Goal: Task Accomplishment & Management: Use online tool/utility

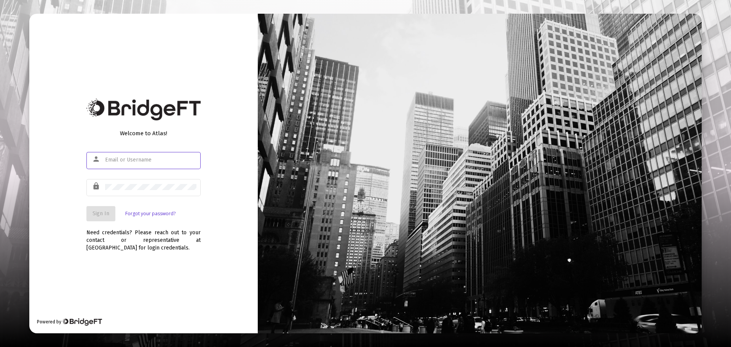
click at [170, 160] on input "text" at bounding box center [150, 160] width 91 height 6
type input "[EMAIL_ADDRESS][DOMAIN_NAME]"
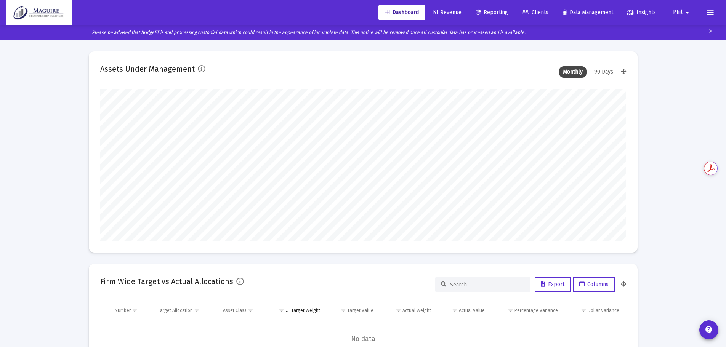
type input "[DATE]"
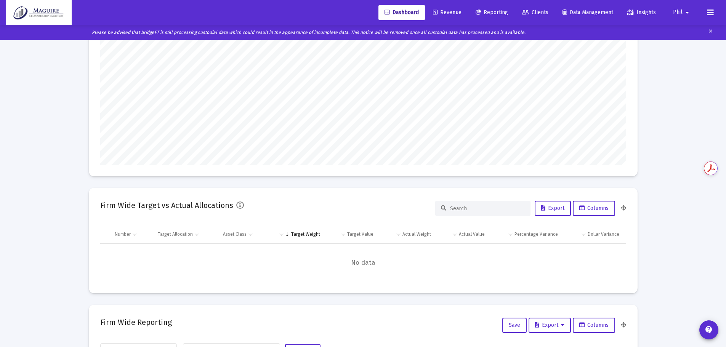
click at [493, 14] on span "Reporting" at bounding box center [491, 12] width 32 height 6
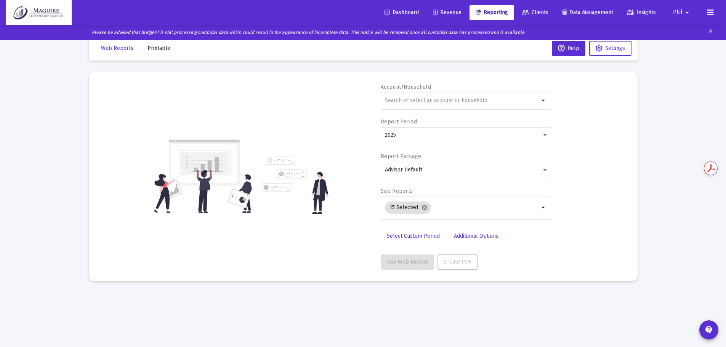
scroll to position [15, 0]
click at [450, 102] on input "text" at bounding box center [462, 101] width 154 height 6
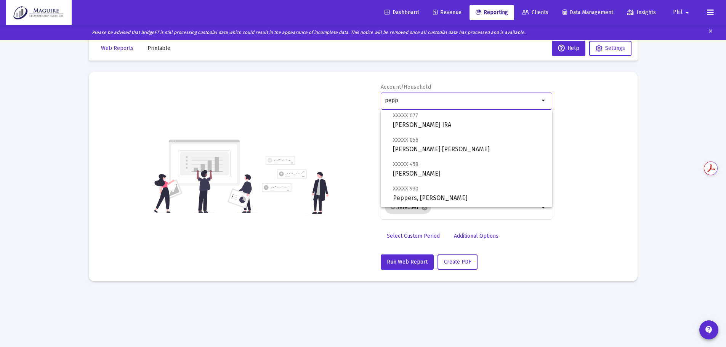
scroll to position [79, 0]
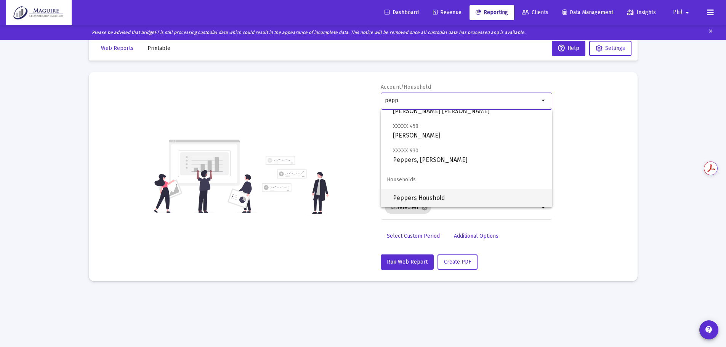
click at [432, 198] on span "Peppers Houshold" at bounding box center [469, 198] width 153 height 18
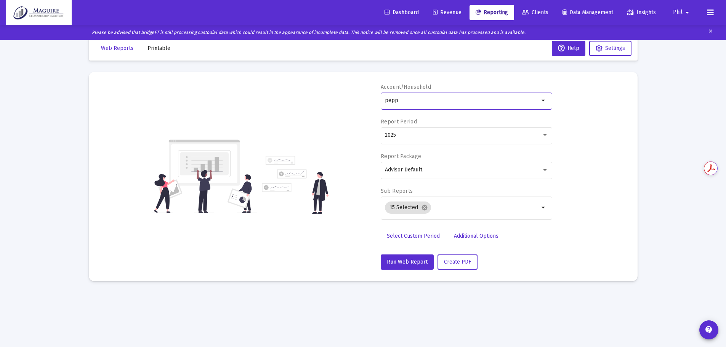
type input "Peppers Houshold"
click at [422, 210] on mat-icon "cancel" at bounding box center [424, 207] width 7 height 7
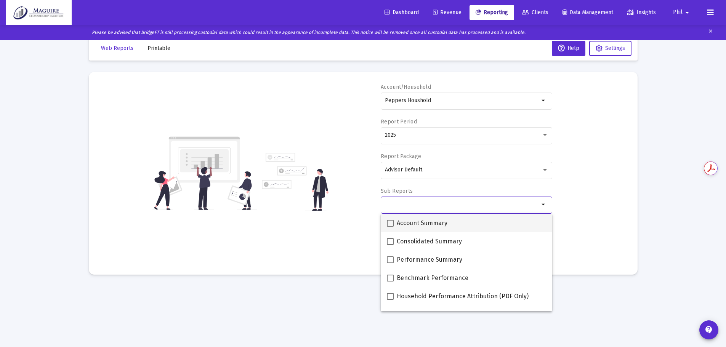
click at [390, 222] on span at bounding box center [390, 223] width 7 height 7
click at [390, 227] on input "Account Summary" at bounding box center [390, 227] width 0 height 0
checkbox input "true"
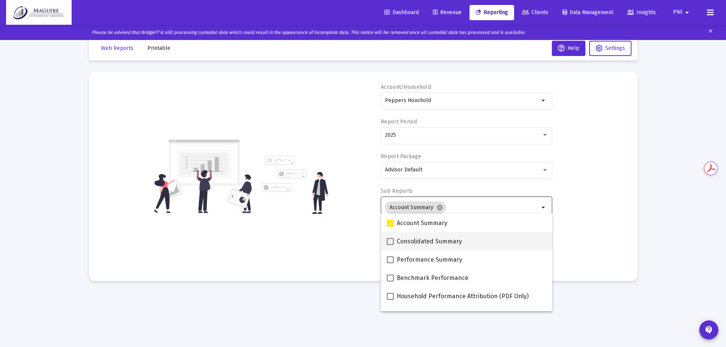
click at [390, 238] on span at bounding box center [390, 241] width 7 height 7
click at [390, 245] on input "Consolidated Summary" at bounding box center [390, 245] width 0 height 0
checkbox input "true"
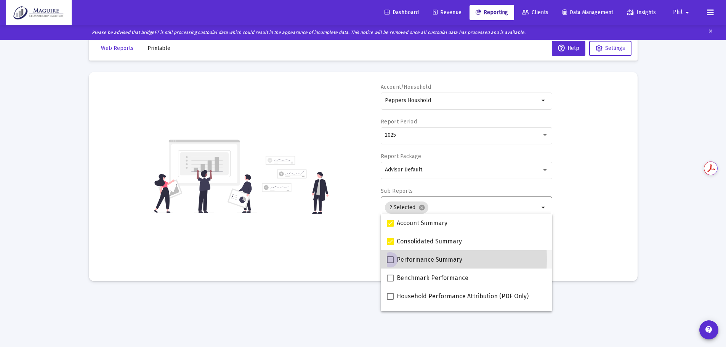
click at [392, 259] on span at bounding box center [390, 259] width 7 height 7
click at [390, 263] on input "Performance Summary" at bounding box center [390, 263] width 0 height 0
checkbox input "true"
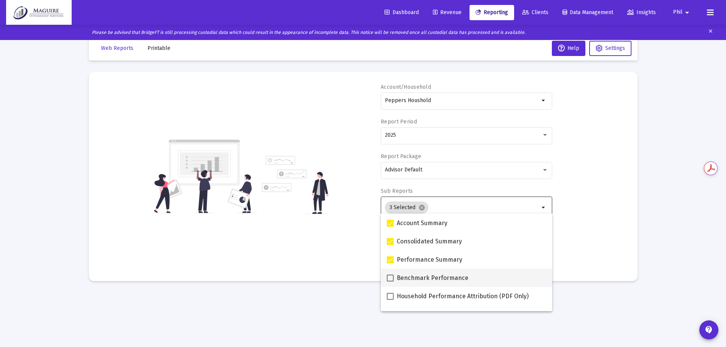
click at [391, 275] on span at bounding box center [390, 278] width 7 height 7
click at [390, 282] on input "Benchmark Performance" at bounding box center [390, 282] width 0 height 0
checkbox input "true"
click at [391, 294] on span at bounding box center [390, 296] width 7 height 7
click at [390, 300] on input "Household Performance Attribution (PDF Only)" at bounding box center [390, 300] width 0 height 0
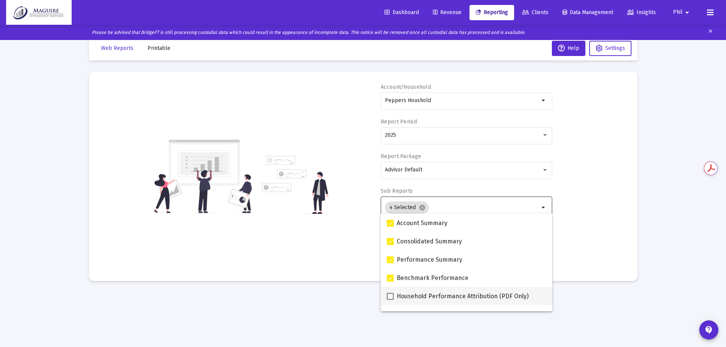
checkbox input "true"
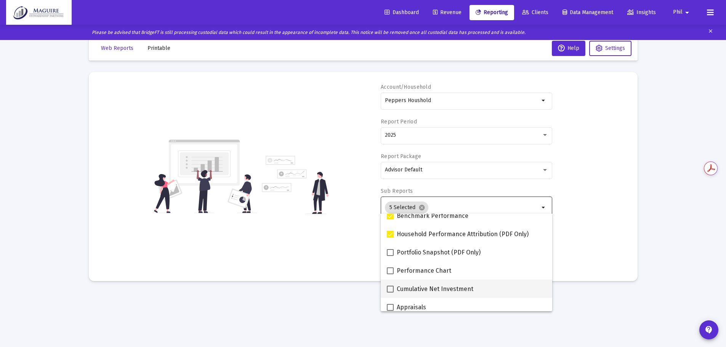
scroll to position [76, 0]
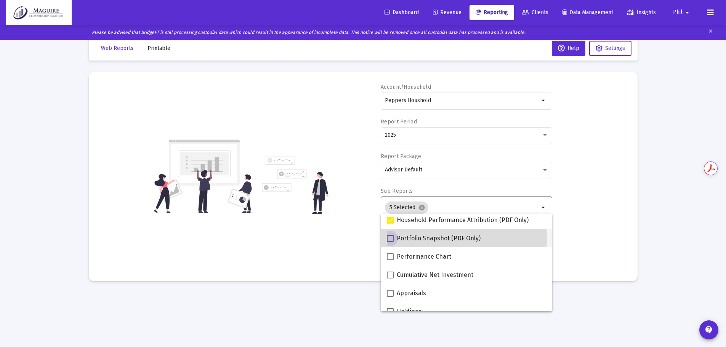
click at [392, 239] on span at bounding box center [390, 238] width 7 height 7
click at [390, 242] on input "Portfolio Snapshot (PDF Only)" at bounding box center [390, 242] width 0 height 0
checkbox input "true"
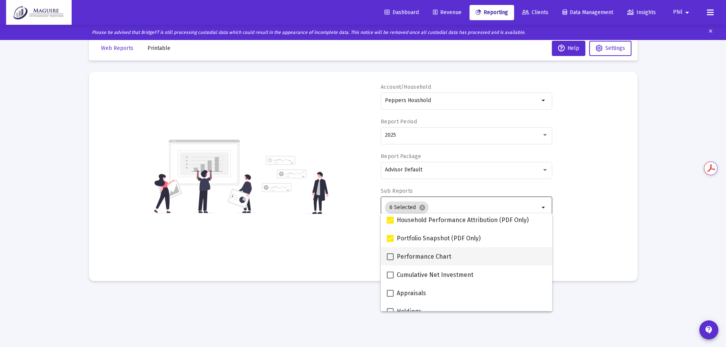
click at [391, 258] on span at bounding box center [390, 256] width 7 height 7
click at [390, 260] on input "Performance Chart" at bounding box center [390, 260] width 0 height 0
checkbox input "true"
click at [589, 245] on div "Account/Household Peppers Houshold arrow_drop_down Report Period 2025 Report Pa…" at bounding box center [363, 176] width 526 height 186
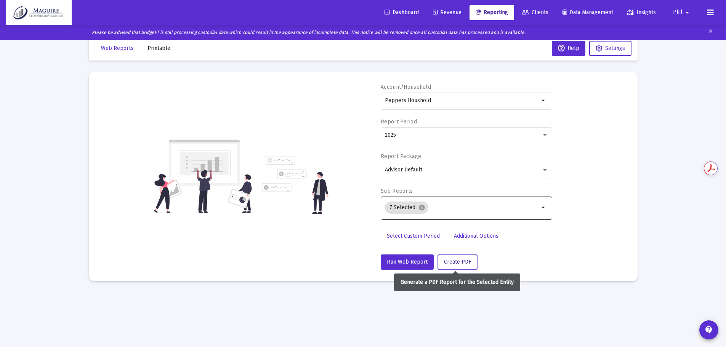
click at [466, 262] on span "Create PDF" at bounding box center [457, 262] width 27 height 6
click at [401, 264] on span "Run Web Report" at bounding box center [407, 262] width 41 height 6
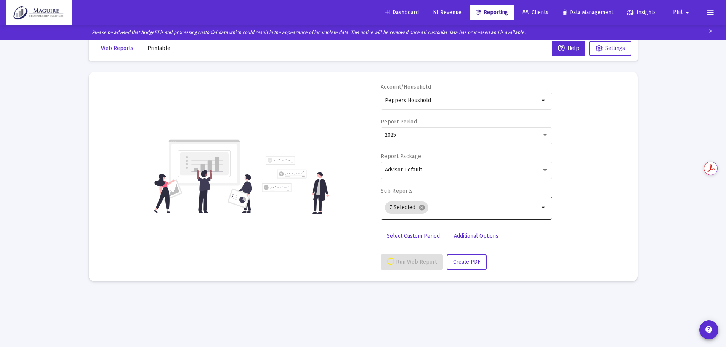
select select "View all"
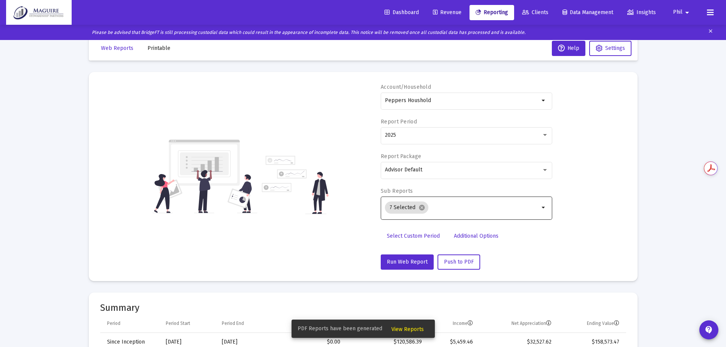
click at [412, 328] on span "View Reports" at bounding box center [407, 329] width 32 height 6
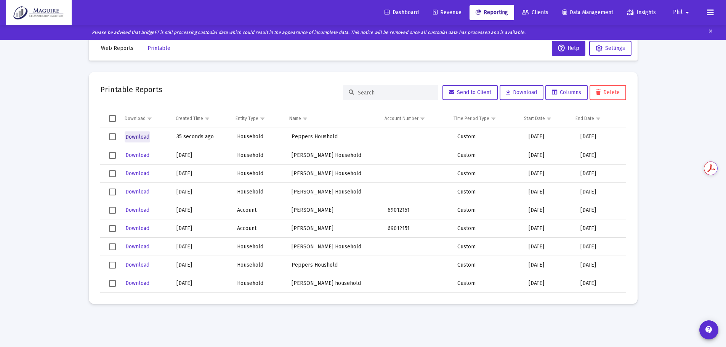
click at [142, 136] on span "Download" at bounding box center [137, 137] width 24 height 6
